Goal: Task Accomplishment & Management: Manage account settings

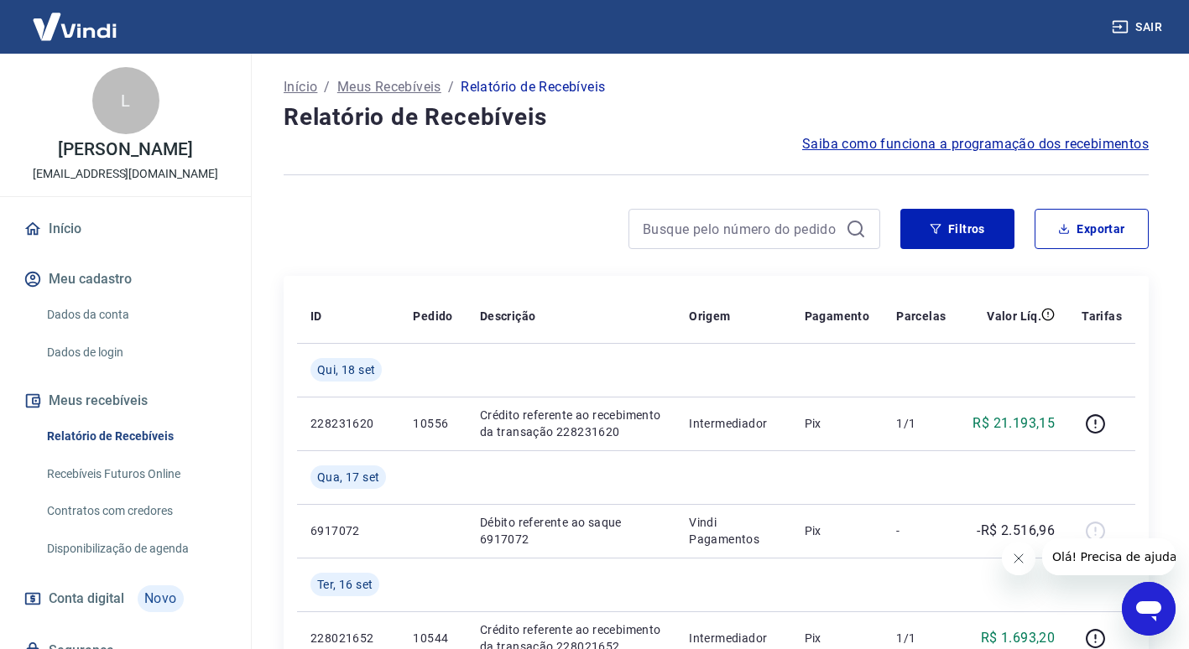
click at [54, 239] on link "Início" at bounding box center [125, 229] width 211 height 37
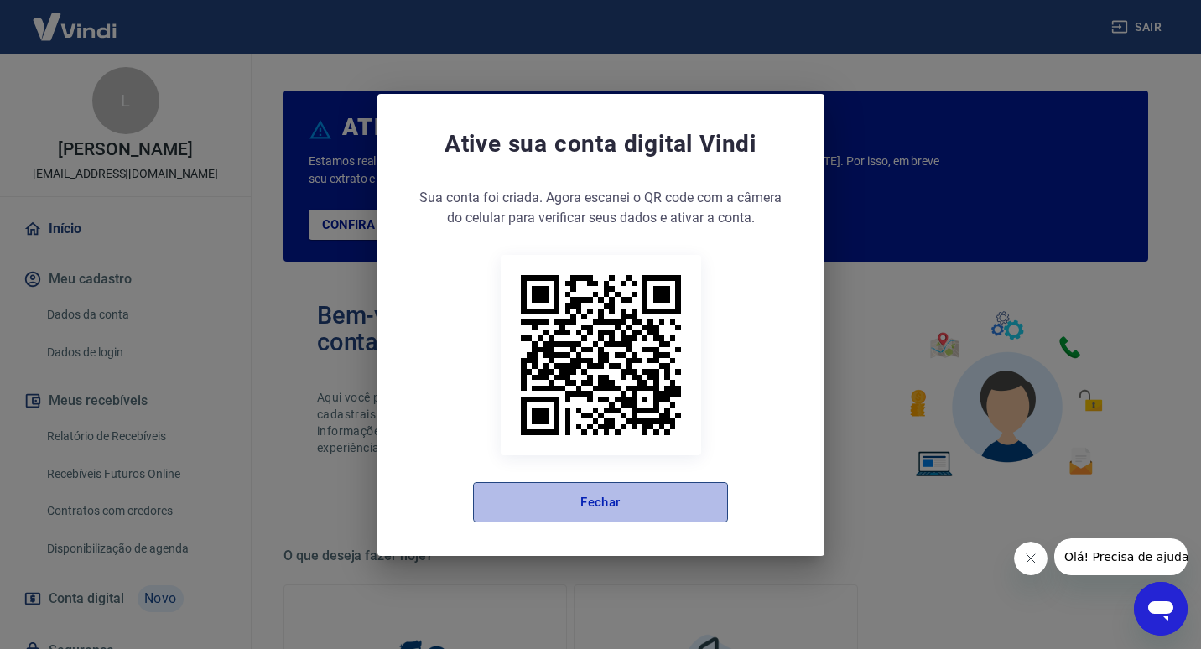
click at [629, 508] on button "Fechar" at bounding box center [600, 502] width 255 height 40
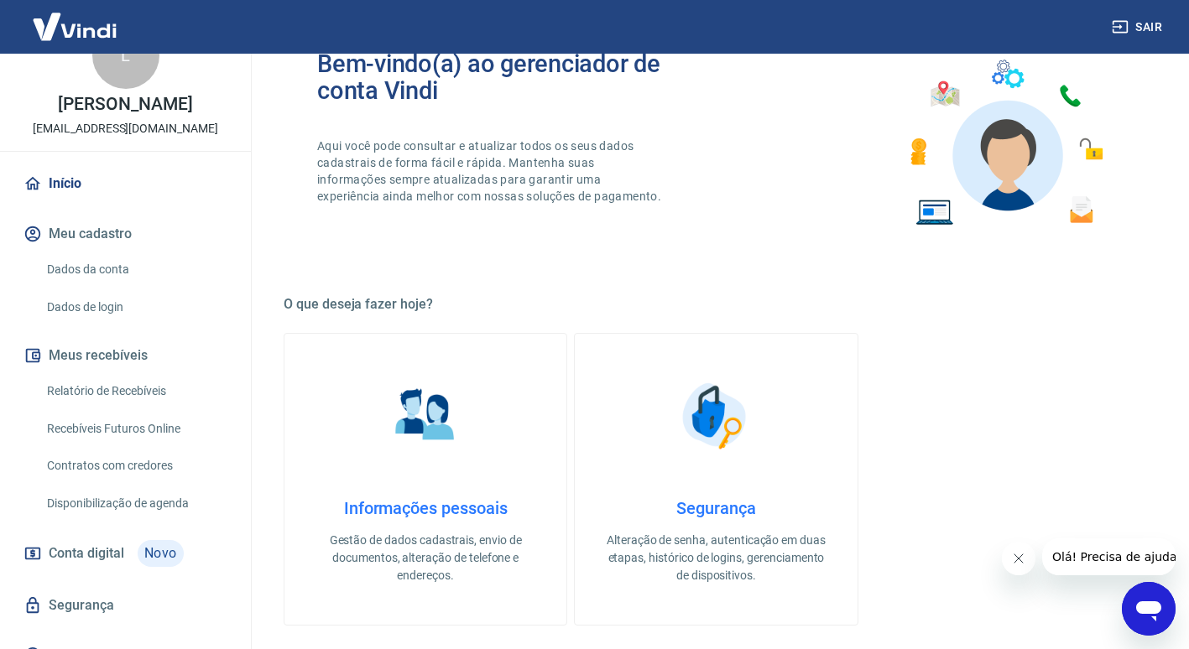
scroll to position [84, 0]
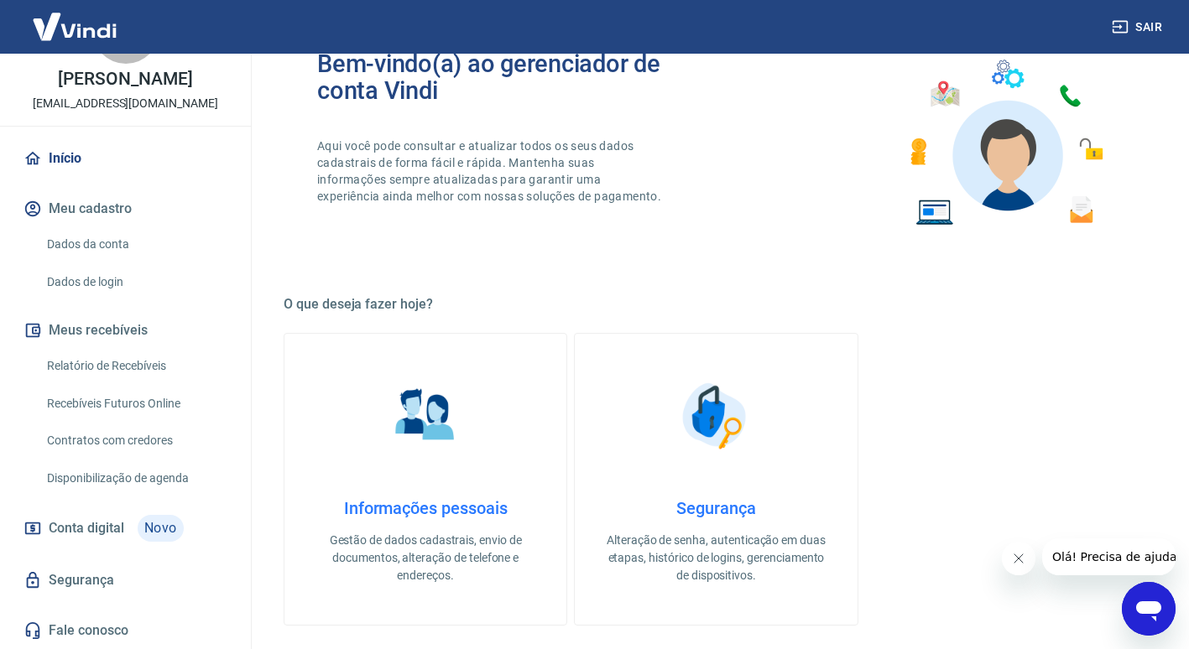
click at [147, 365] on link "Relatório de Recebíveis" at bounding box center [135, 366] width 190 height 34
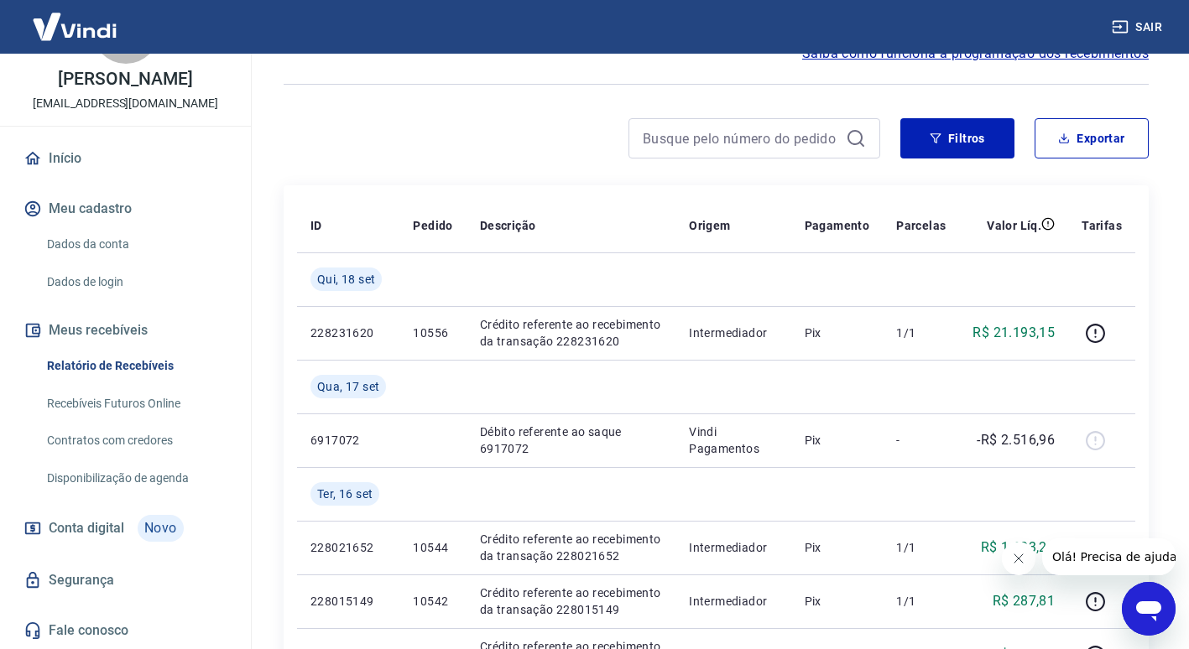
scroll to position [84, 0]
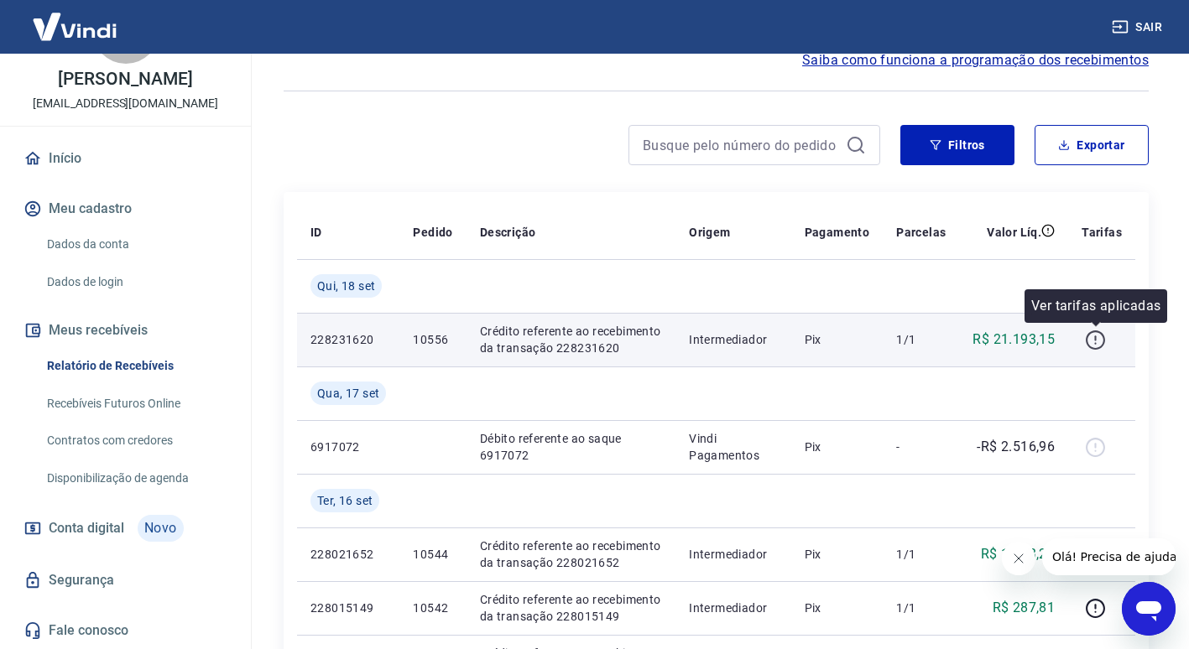
click at [1090, 340] on icon "button" at bounding box center [1095, 340] width 21 height 21
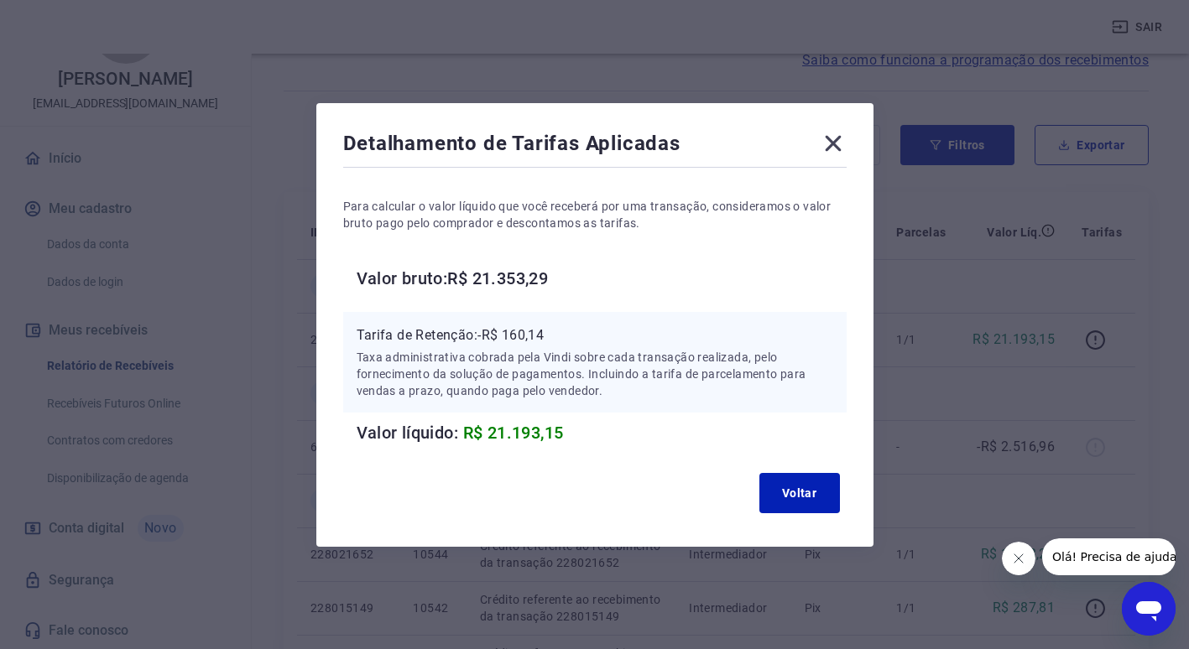
click at [845, 147] on icon at bounding box center [833, 143] width 27 height 27
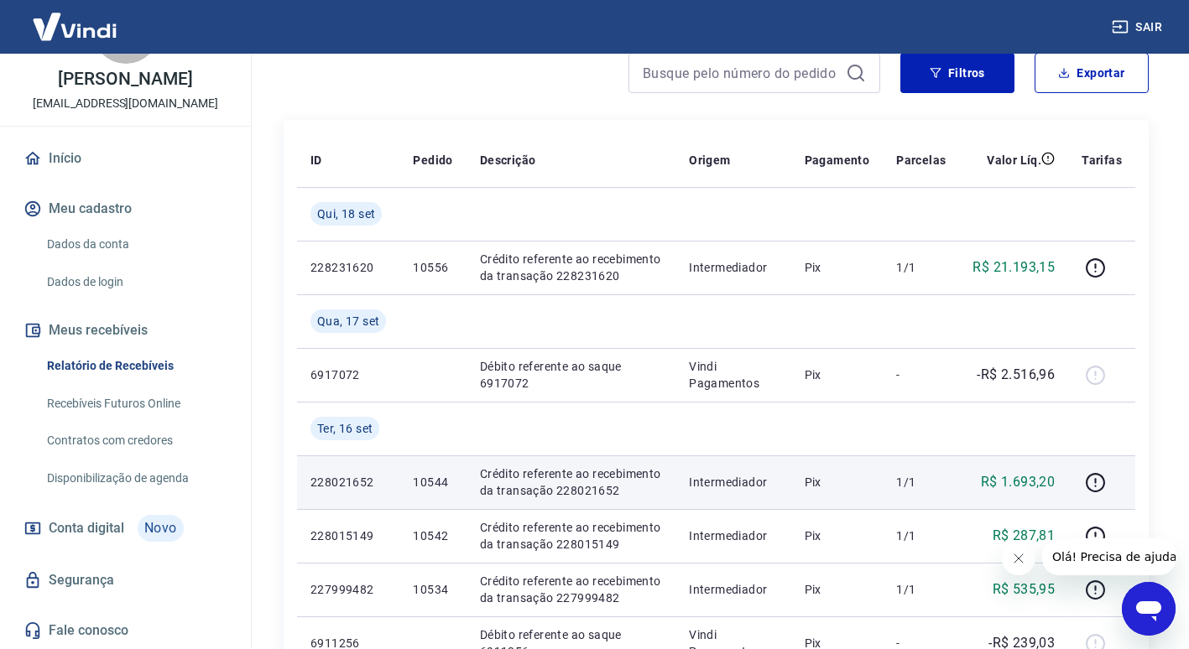
scroll to position [252, 0]
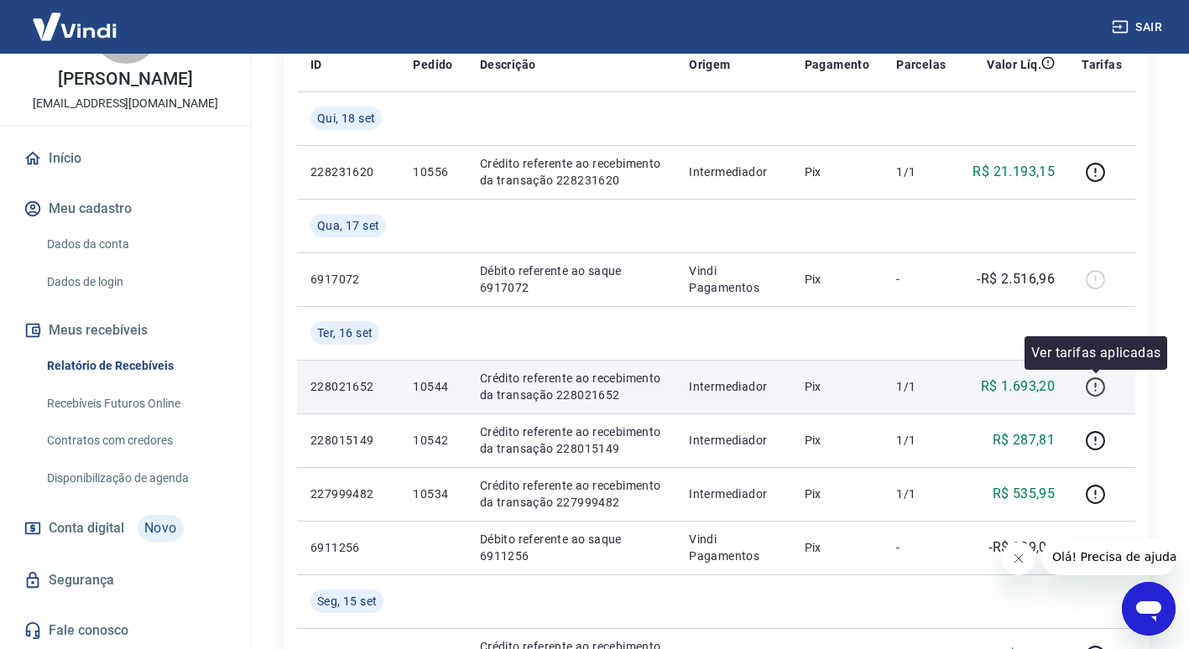
click at [1096, 377] on icon "button" at bounding box center [1094, 386] width 19 height 19
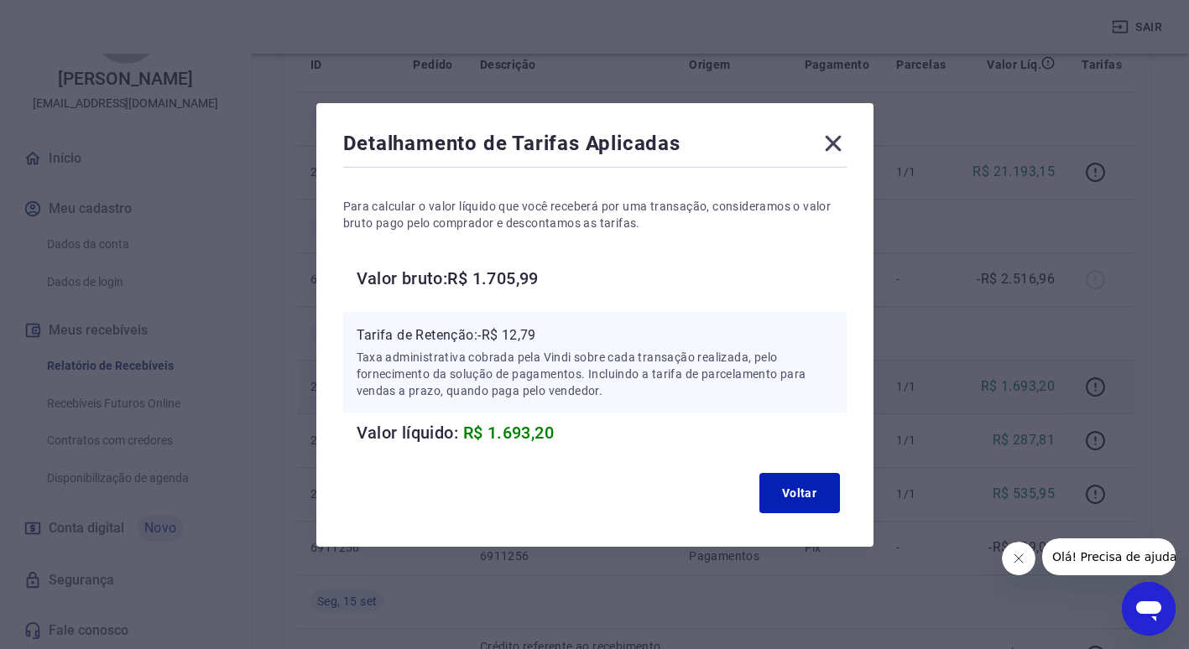
click at [597, 586] on div "Detalhamento de Tarifas Aplicadas Para calcular o valor líquido que você recebe…" at bounding box center [594, 324] width 1189 height 649
click at [841, 147] on icon at bounding box center [833, 143] width 16 height 16
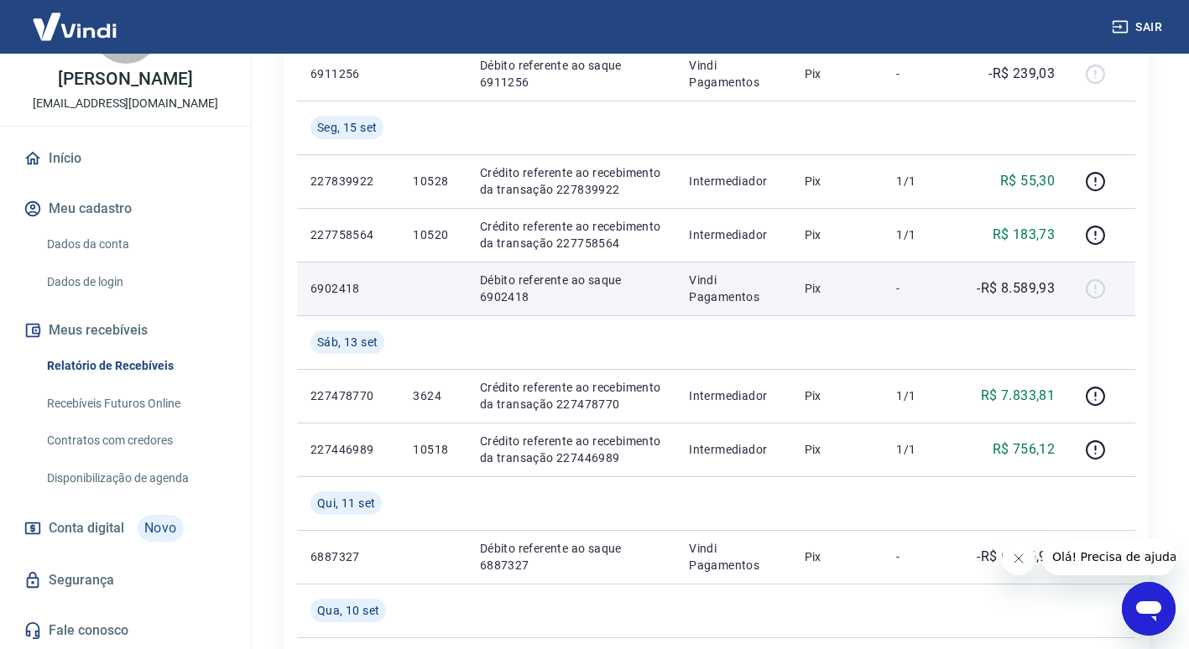
scroll to position [755, 0]
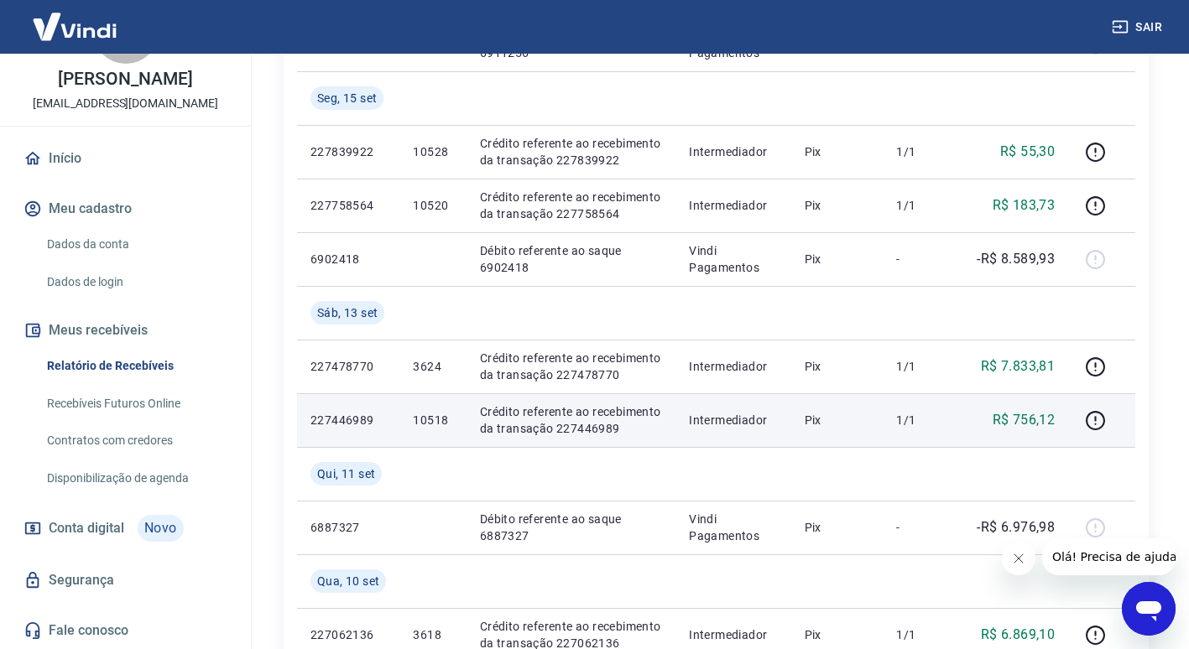
click at [1012, 411] on p "R$ 756,12" at bounding box center [1023, 420] width 63 height 20
click at [1090, 414] on icon "button" at bounding box center [1094, 420] width 19 height 19
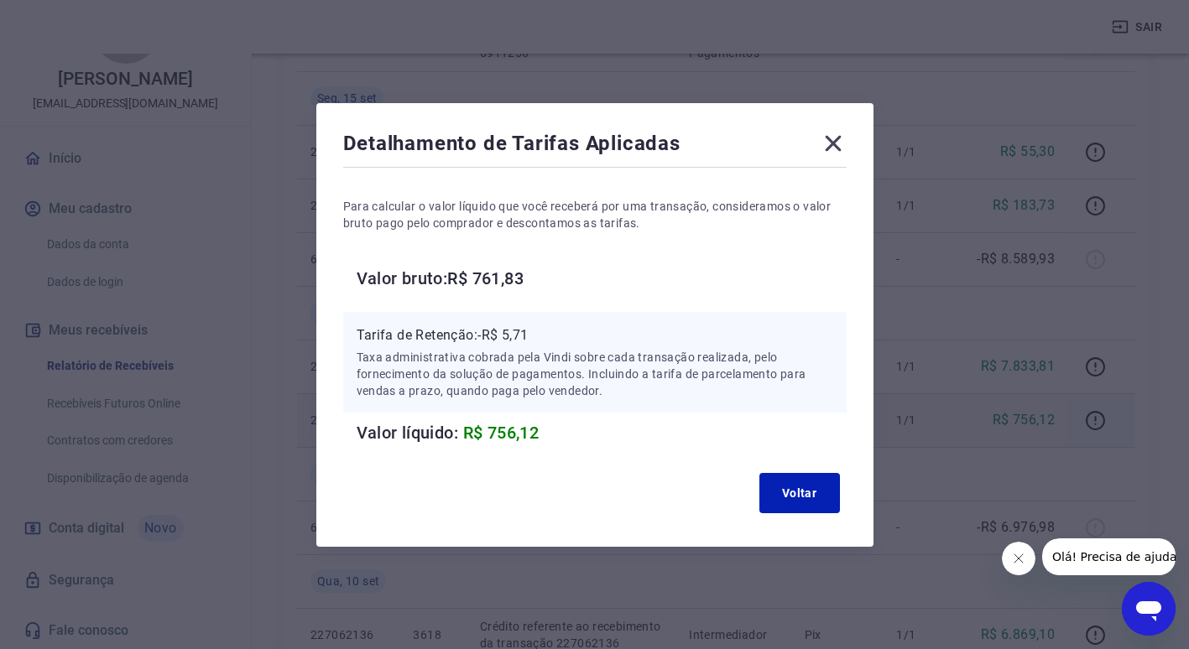
click at [824, 145] on div "Detalhamento de Tarifas Aplicadas" at bounding box center [594, 147] width 503 height 34
click at [830, 149] on icon at bounding box center [833, 143] width 27 height 27
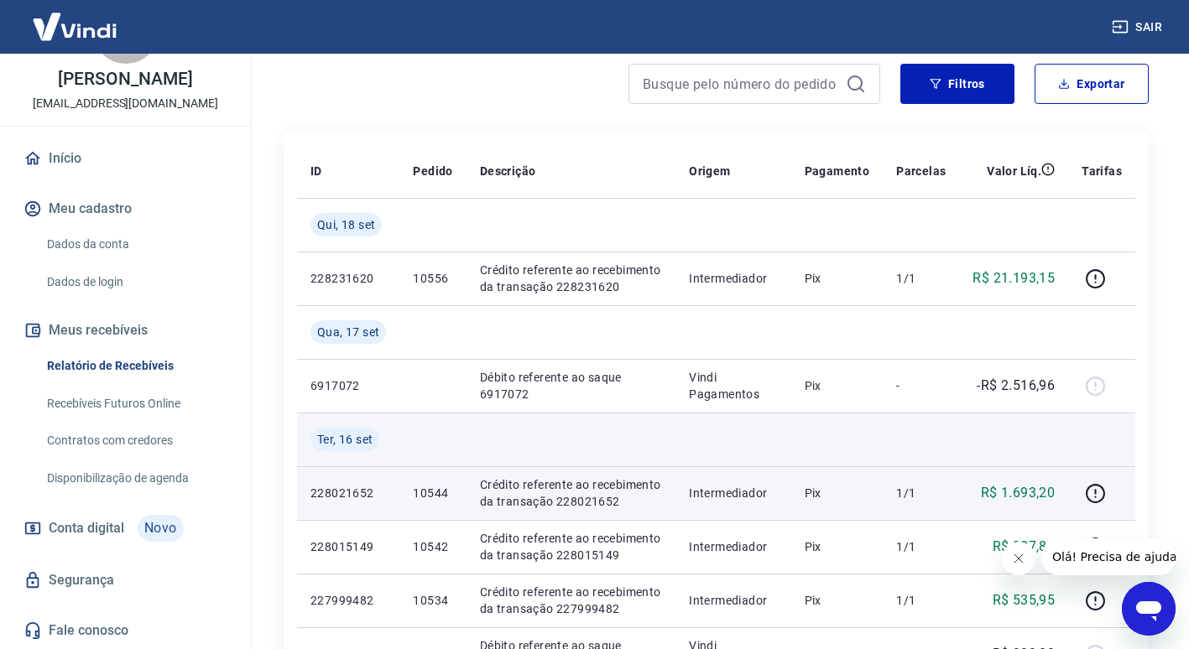
scroll to position [0, 0]
